Goal: Information Seeking & Learning: Check status

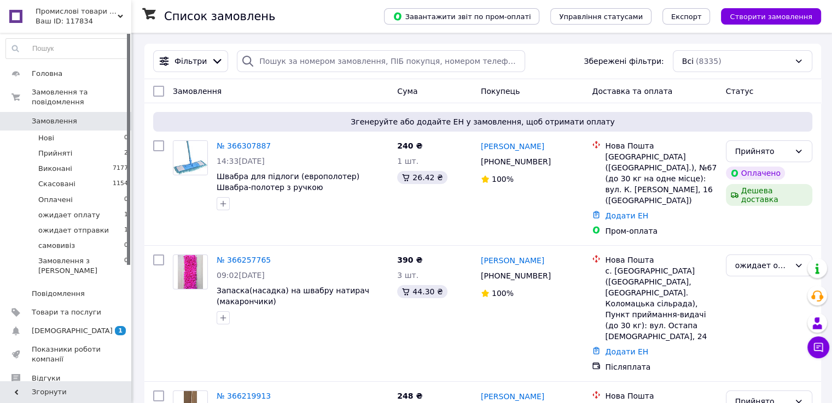
click at [62, 326] on span "[DEMOGRAPHIC_DATA]" at bounding box center [72, 331] width 81 height 10
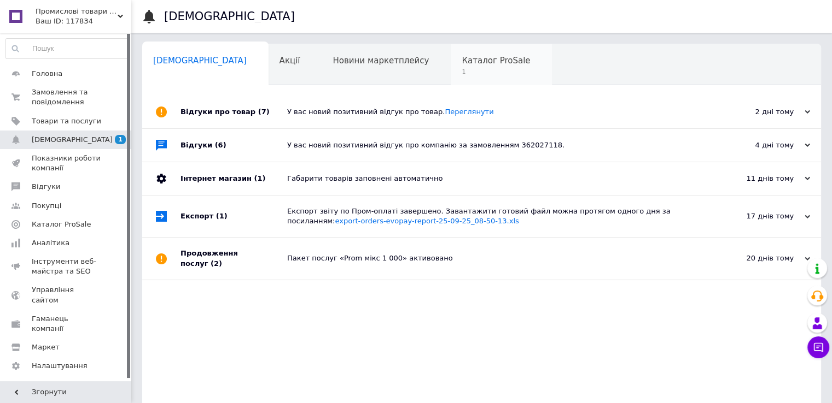
click at [450, 68] on div "Каталог ProSale 1" at bounding box center [500, 65] width 101 height 42
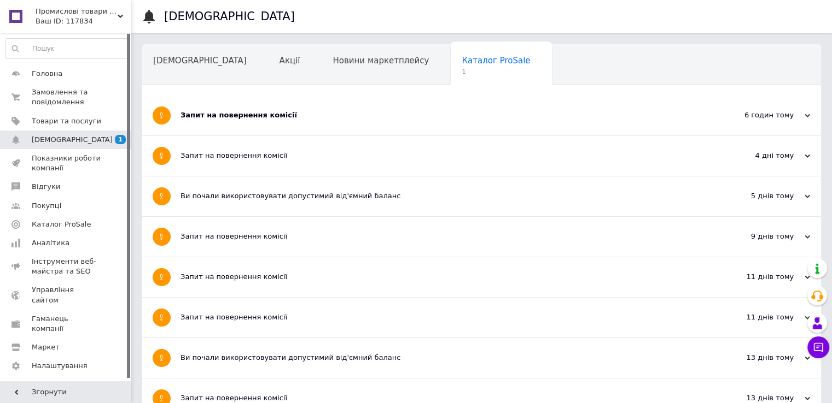
click at [267, 114] on div "Запит на повернення комісії" at bounding box center [440, 115] width 520 height 10
click at [220, 116] on div "Запит на повернення комісії" at bounding box center [440, 115] width 520 height 10
